Goal: Task Accomplishment & Management: Complete application form

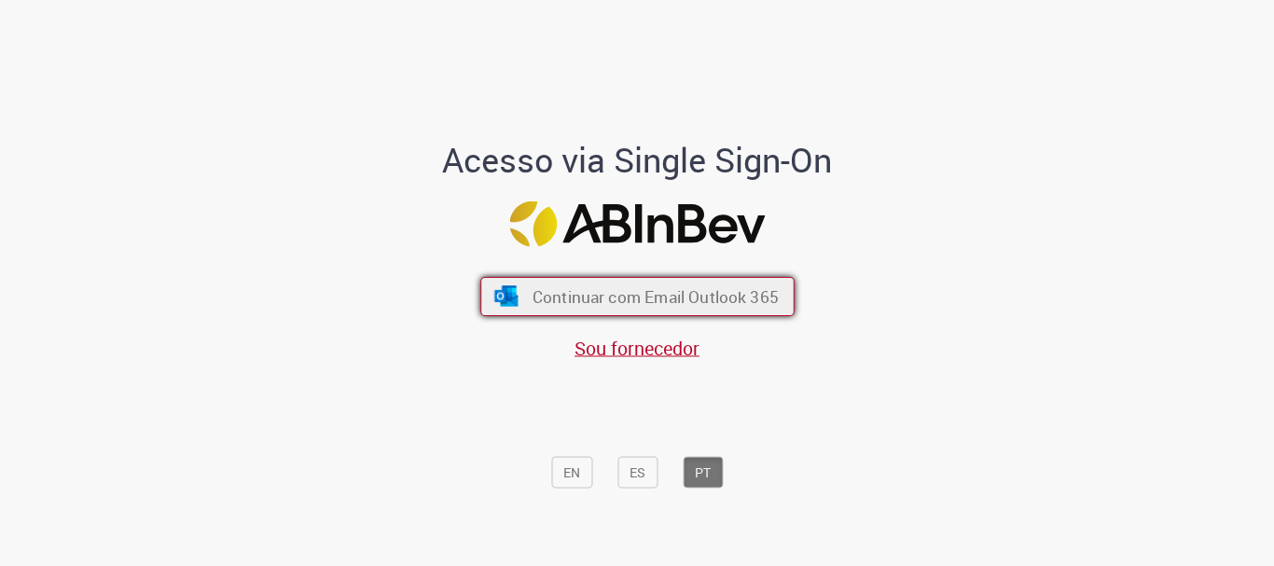
click at [552, 282] on button "Continuar com Email Outlook 365" at bounding box center [637, 296] width 314 height 39
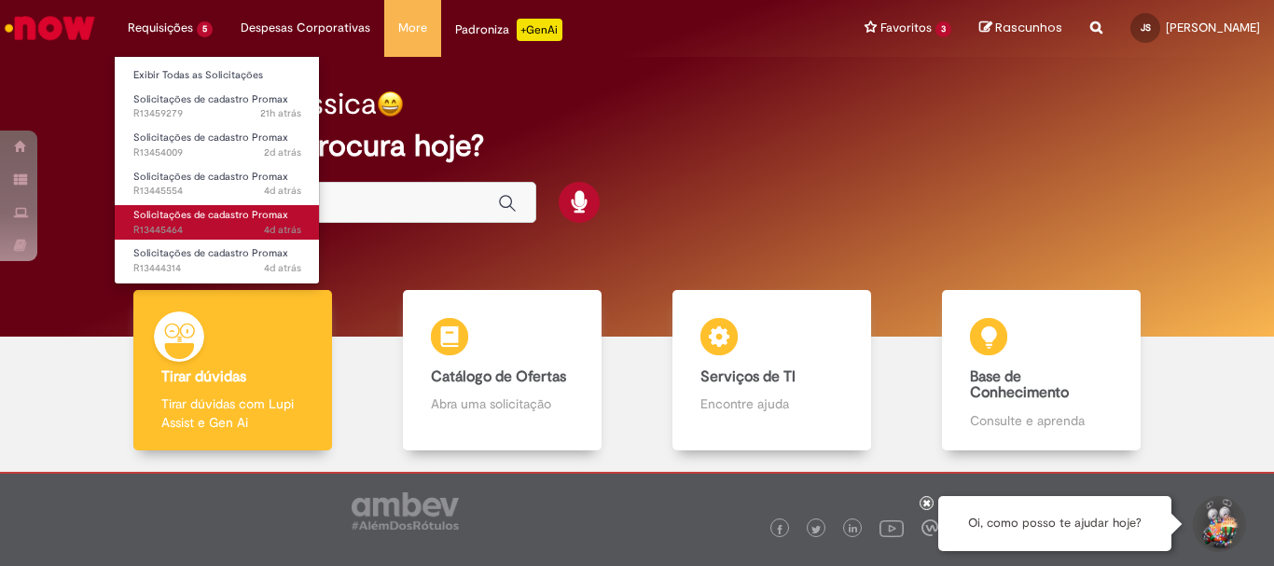
click at [226, 205] on link "Solicitações de cadastro Promax 4d atrás 4 dias atrás R13445464" at bounding box center [217, 222] width 205 height 35
click at [237, 205] on link "Solicitações de cadastro Promax 4d atrás 4 dias atrás R13445464" at bounding box center [217, 222] width 205 height 35
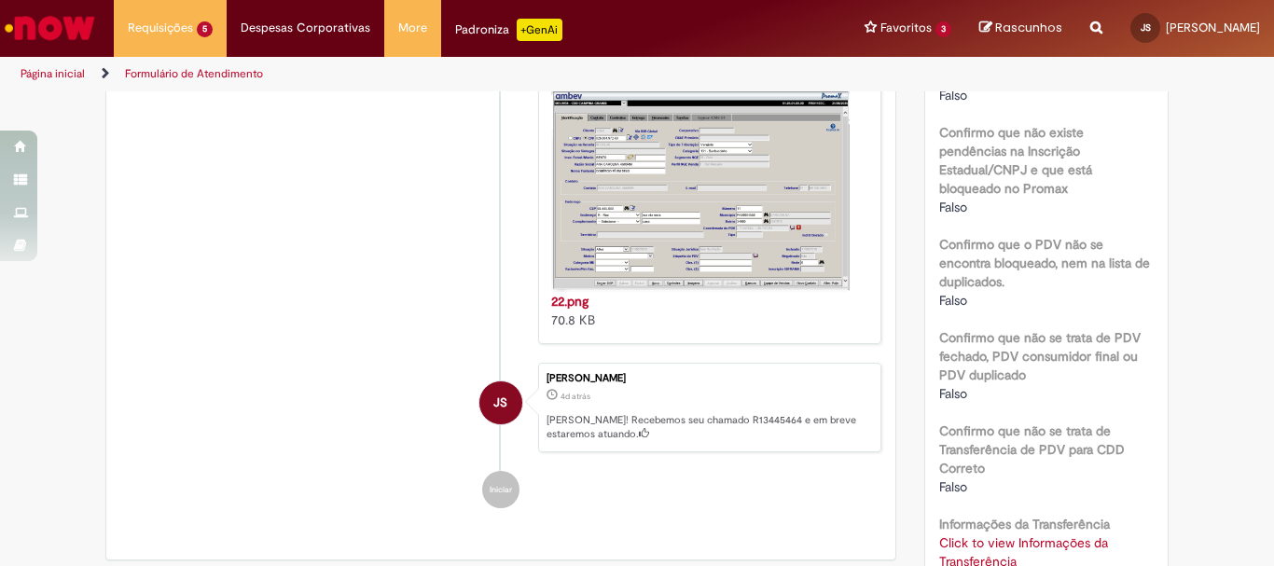
scroll to position [746, 0]
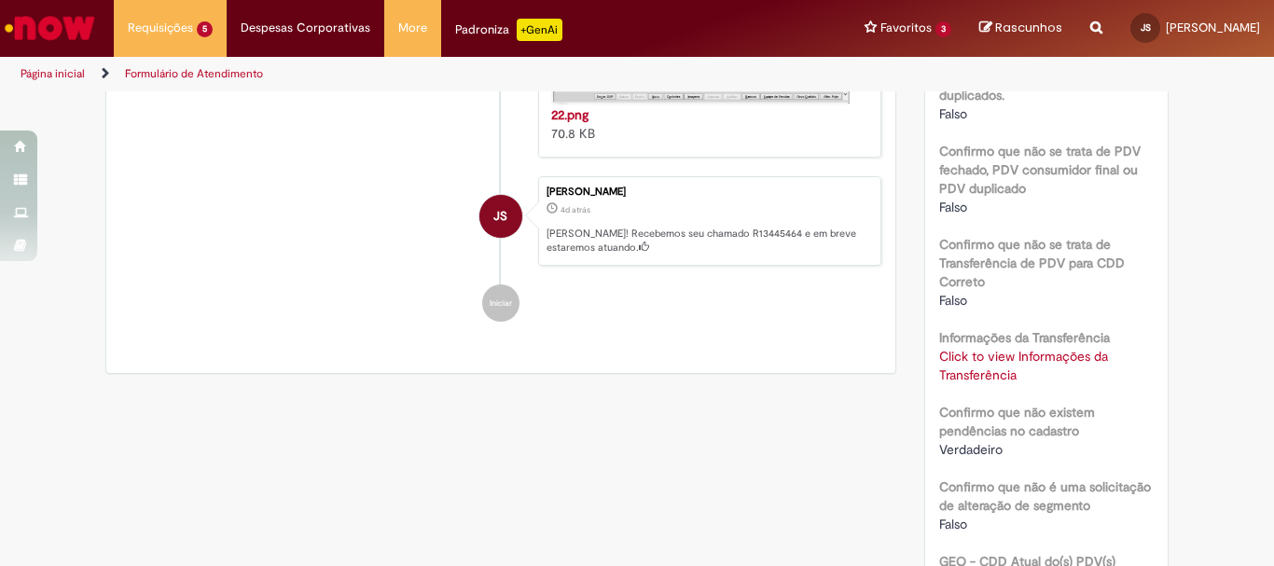
click at [1002, 348] on link "Click to view Informações da Transferência" at bounding box center [1023, 365] width 169 height 35
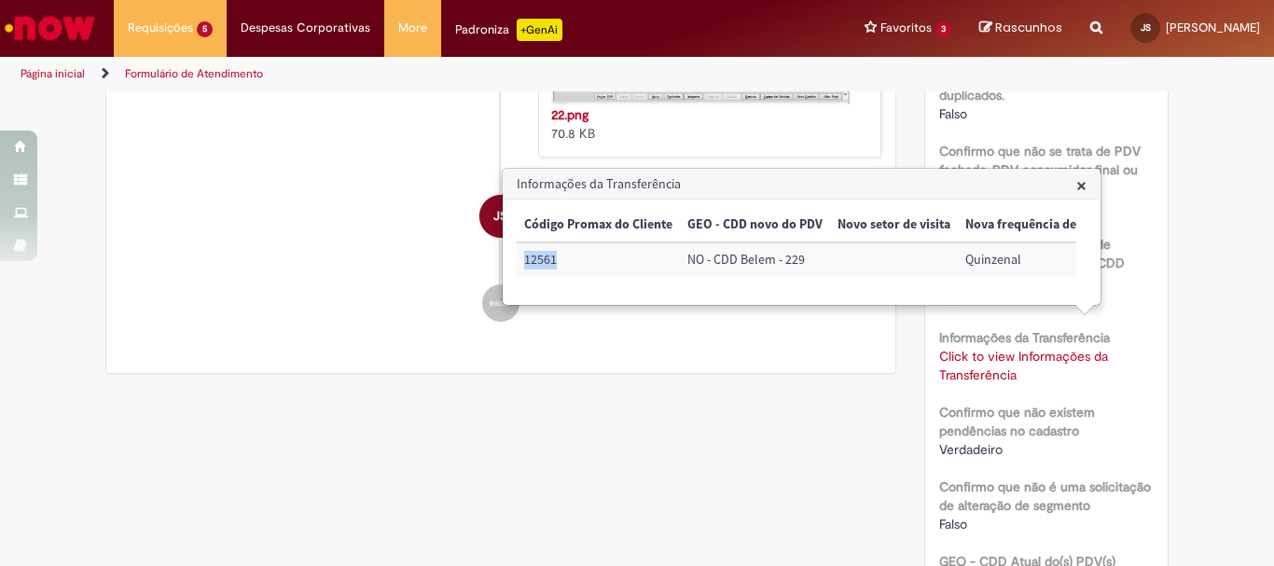
drag, startPoint x: 556, startPoint y: 262, endPoint x: 521, endPoint y: 265, distance: 34.6
click at [521, 265] on td "12561" at bounding box center [598, 259] width 163 height 35
copy td "12561"
click at [1074, 182] on h3 "Informações da Transferência" at bounding box center [802, 185] width 596 height 30
click at [1083, 184] on span "×" at bounding box center [1081, 185] width 10 height 25
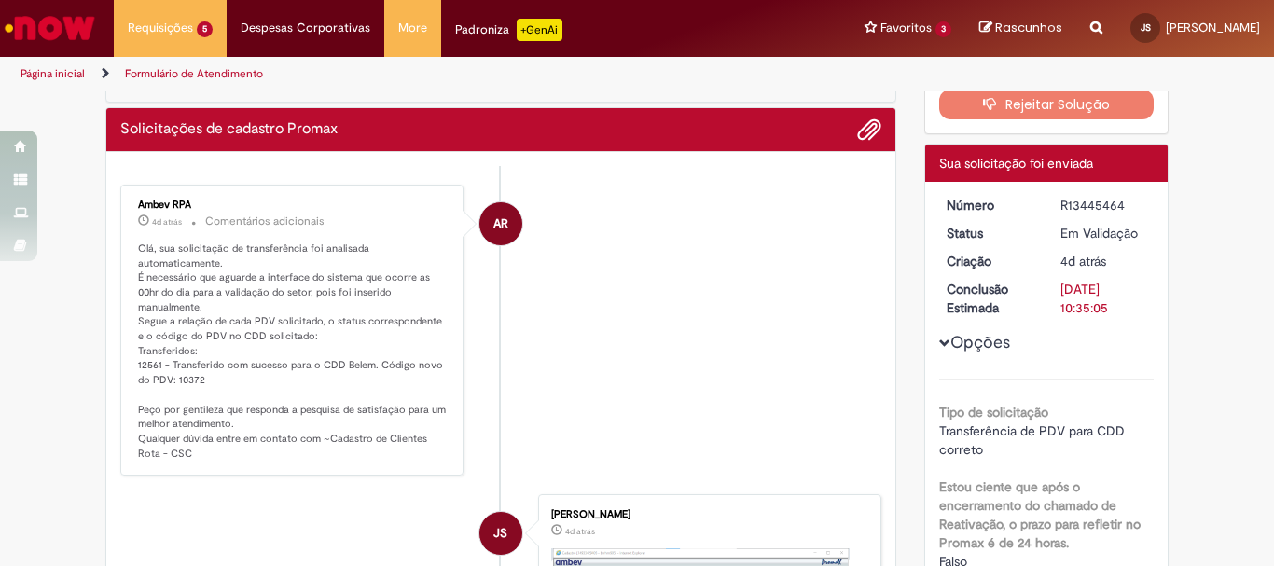
scroll to position [0, 0]
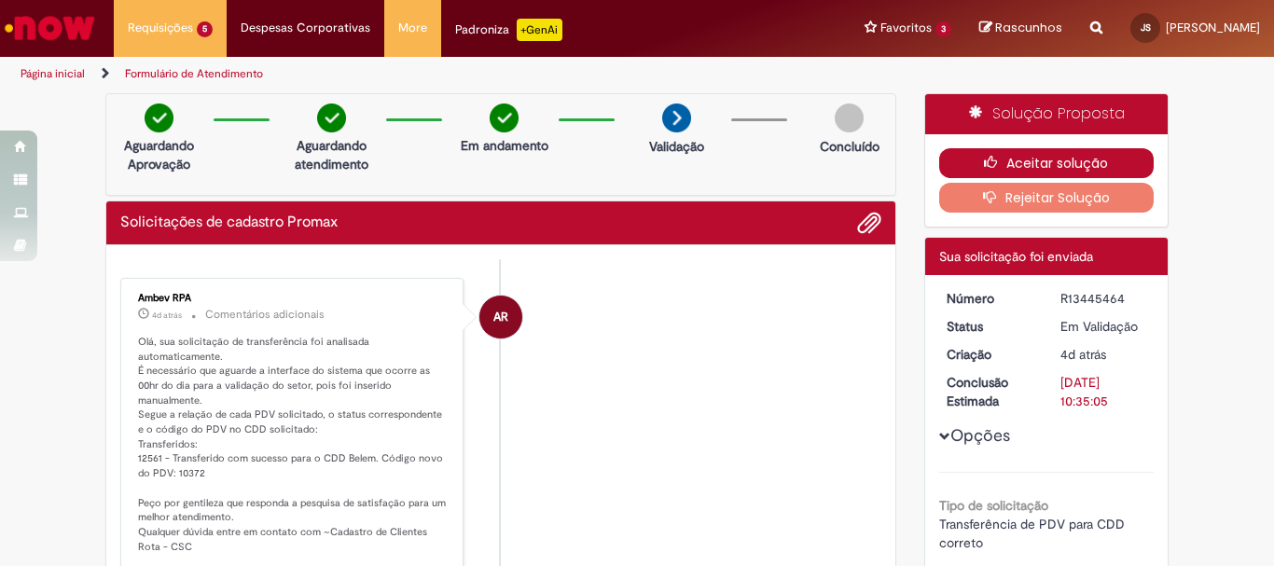
click at [1075, 161] on button "Aceitar solução" at bounding box center [1046, 163] width 215 height 30
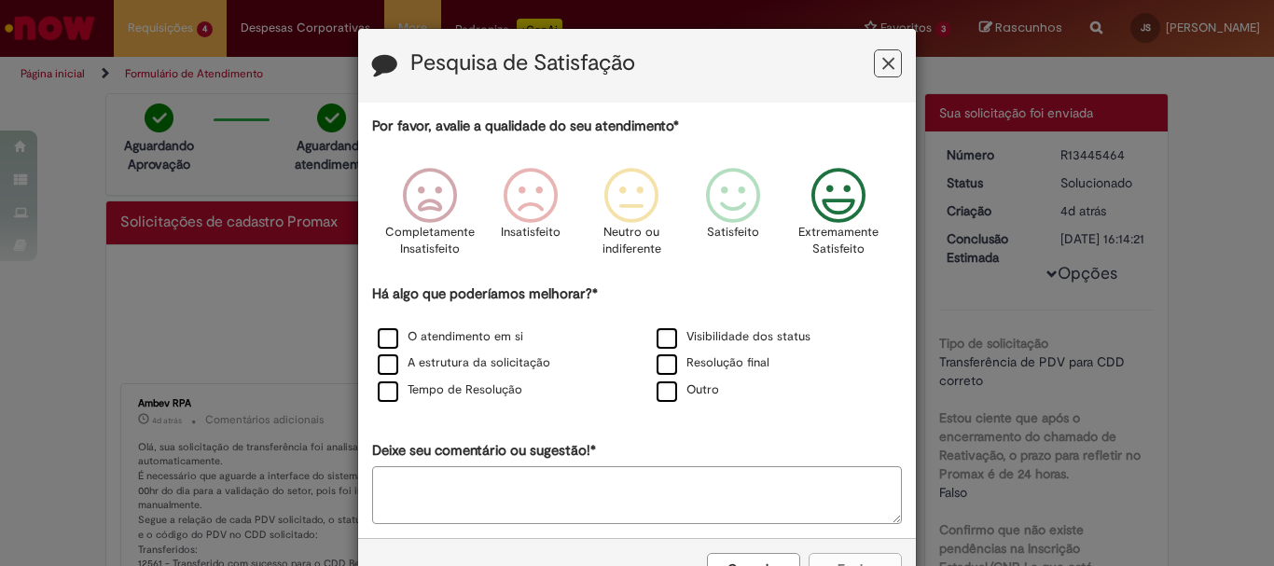
click at [836, 187] on icon "Feedback" at bounding box center [839, 196] width 70 height 56
click at [380, 333] on label "O atendimento em si" at bounding box center [450, 337] width 145 height 18
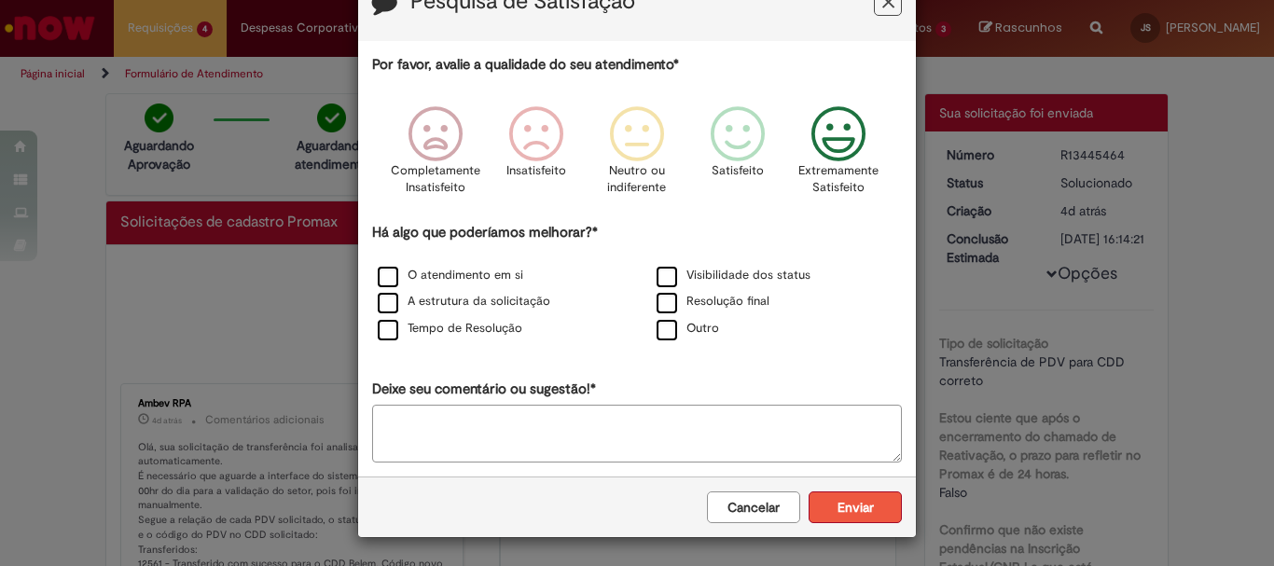
click at [840, 510] on button "Enviar" at bounding box center [854, 507] width 93 height 32
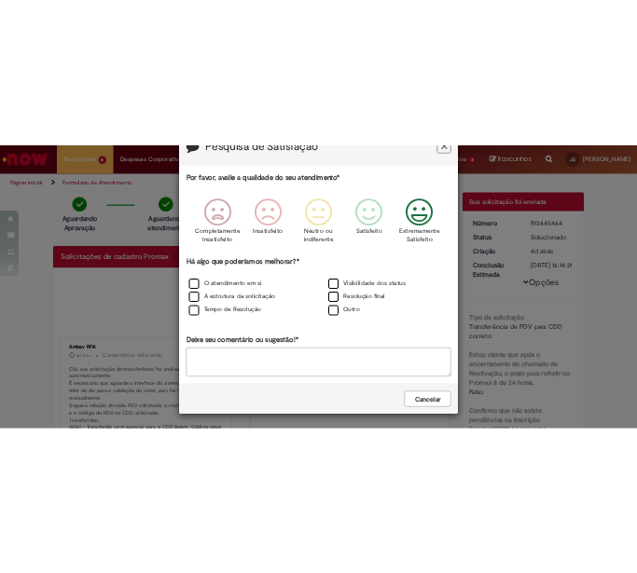
scroll to position [0, 0]
